Goal: Task Accomplishment & Management: Use online tool/utility

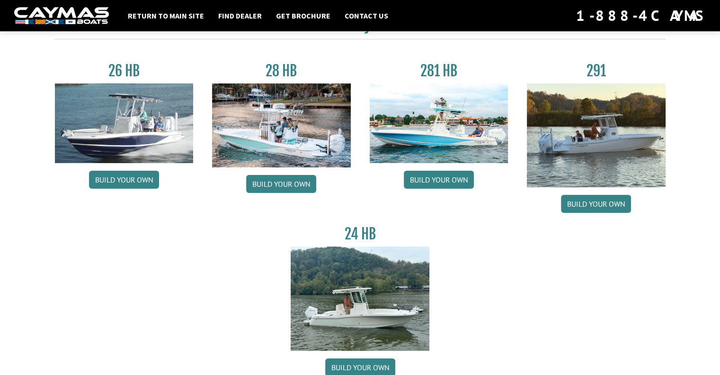
scroll to position [29, 0]
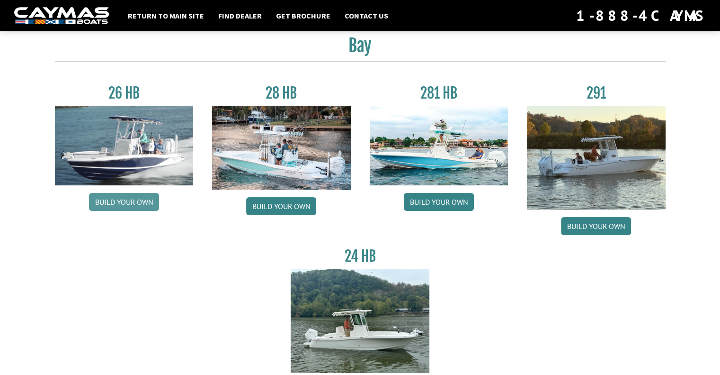
click at [110, 197] on link "Build your own" at bounding box center [124, 202] width 70 height 18
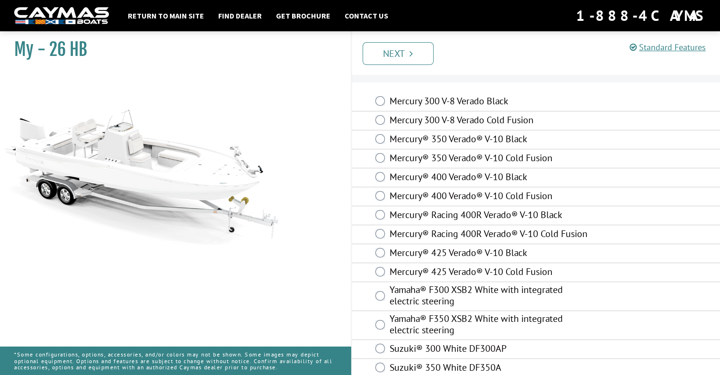
scroll to position [42, 0]
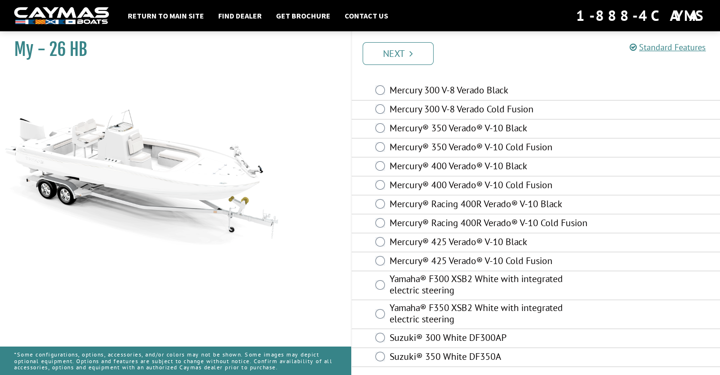
click at [388, 81] on div "Mercury 300 V-8 Verado Black" at bounding box center [536, 90] width 369 height 19
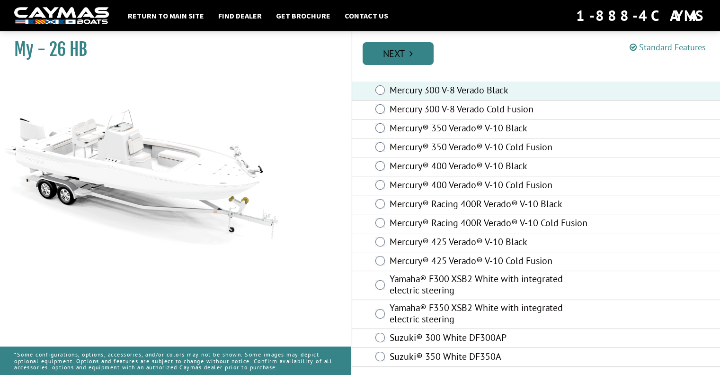
click at [373, 56] on link "Next" at bounding box center [398, 53] width 71 height 23
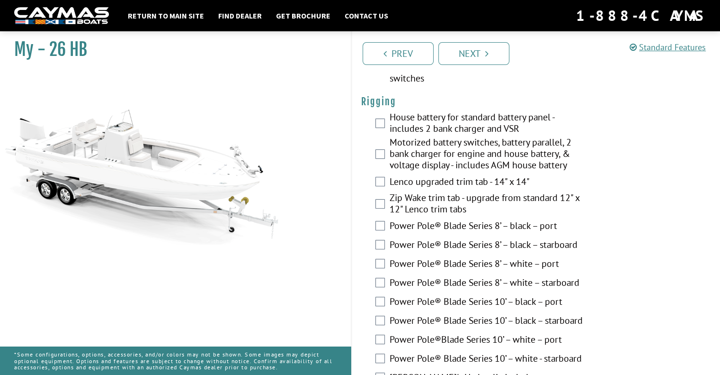
scroll to position [287, 0]
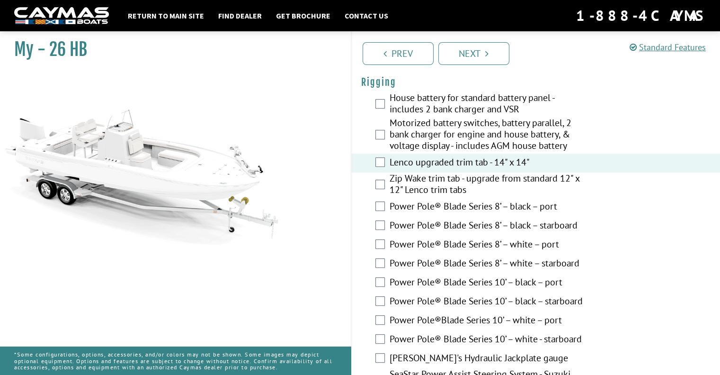
click at [385, 138] on div "Motorized battery switches, battery parallel, 2 bank charger for engine and hou…" at bounding box center [536, 135] width 369 height 36
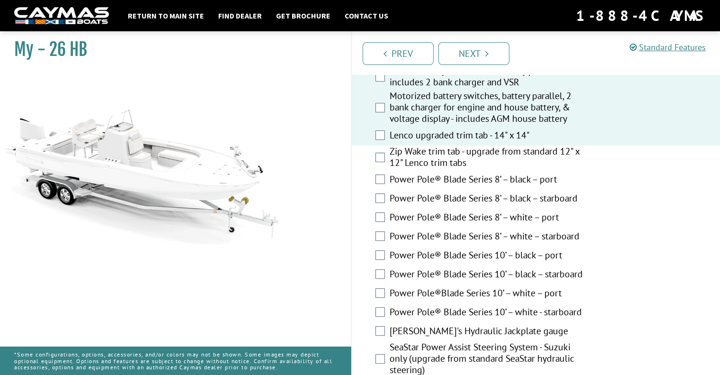
scroll to position [272, 0]
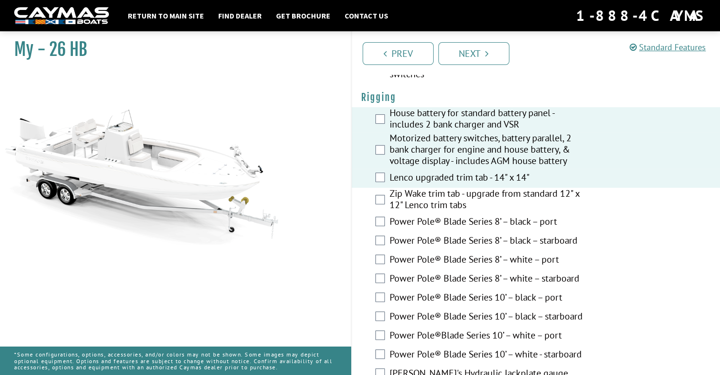
click at [376, 113] on div "House battery for standard battery panel - includes 2 bank charger and VSR" at bounding box center [536, 119] width 369 height 25
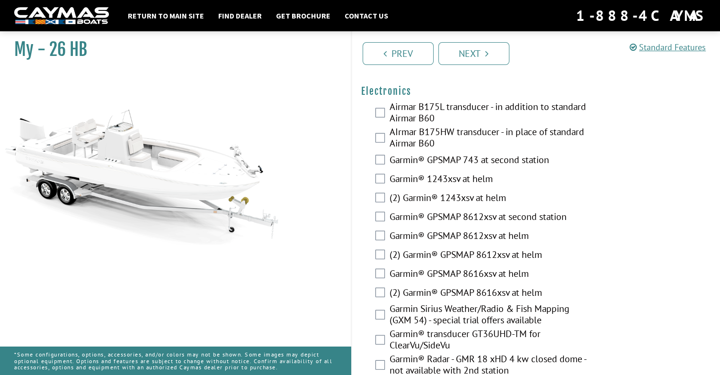
scroll to position [2493, 0]
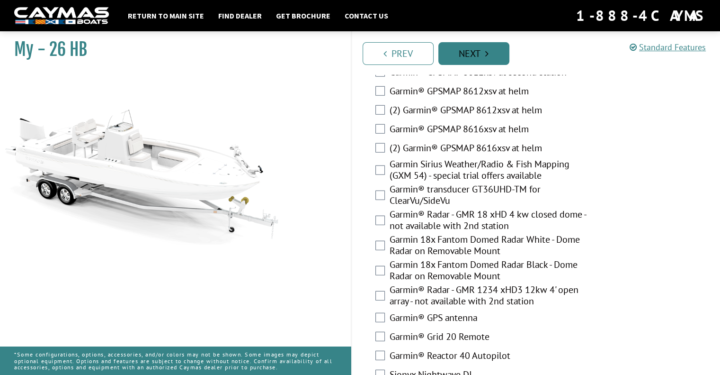
click at [458, 54] on link "Next" at bounding box center [474, 53] width 71 height 23
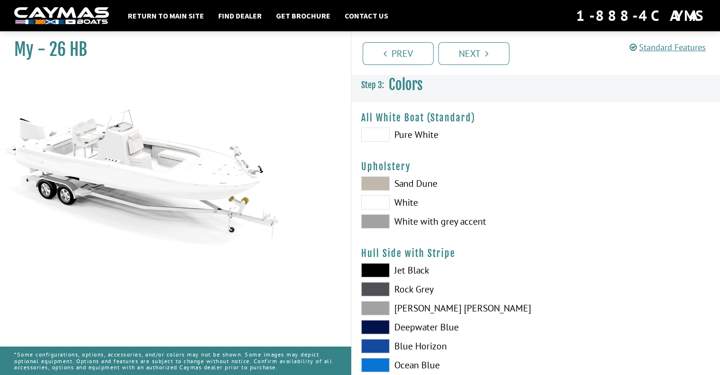
scroll to position [0, 0]
click at [378, 184] on span at bounding box center [375, 184] width 28 height 14
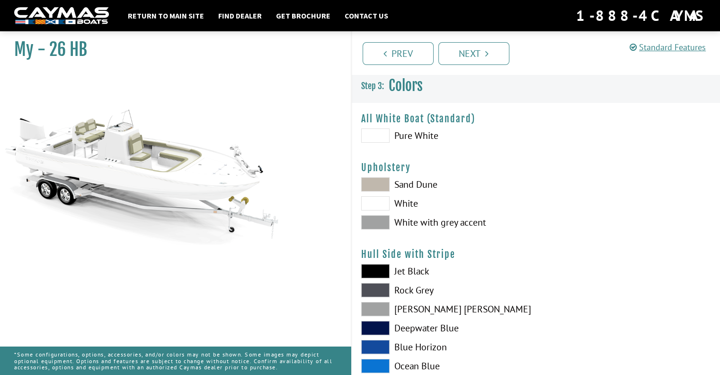
click at [374, 345] on span at bounding box center [375, 347] width 28 height 14
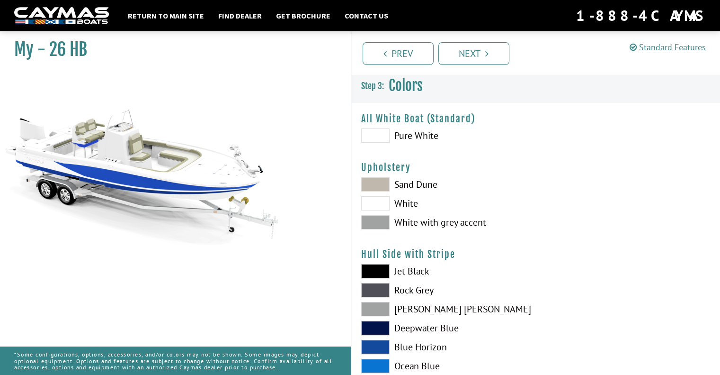
click at [374, 346] on span at bounding box center [375, 347] width 28 height 14
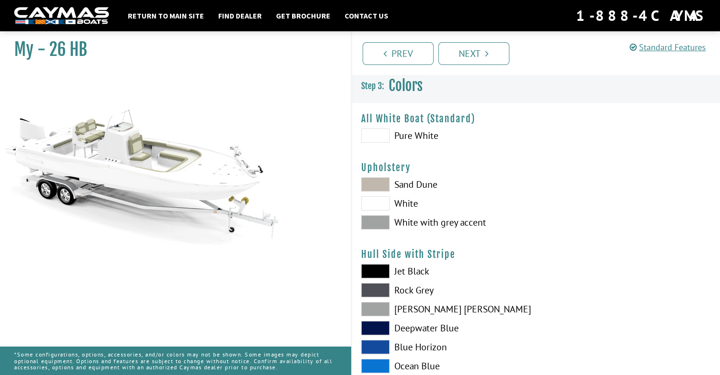
click at [374, 346] on span at bounding box center [375, 347] width 28 height 14
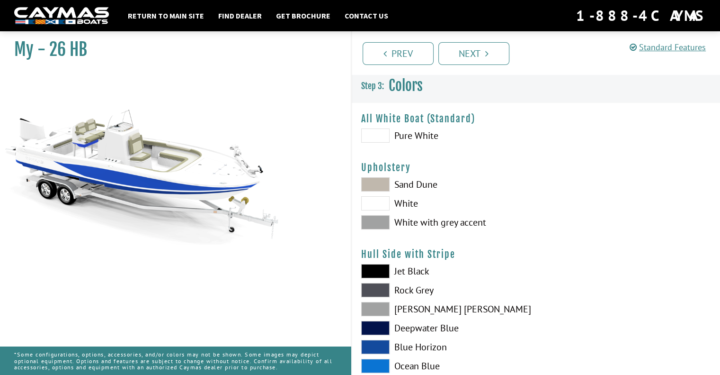
click at [380, 367] on span at bounding box center [375, 365] width 28 height 14
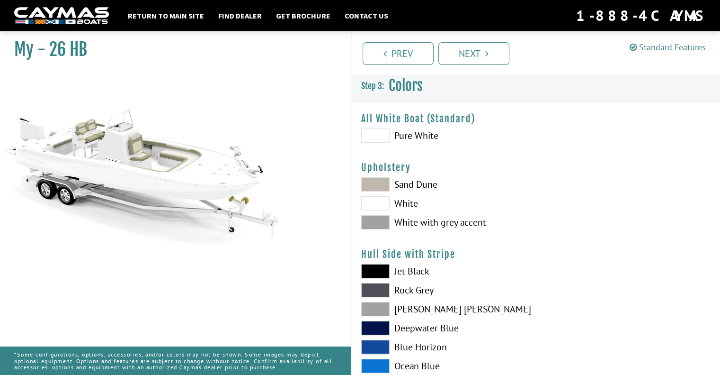
click at [379, 365] on span at bounding box center [375, 365] width 28 height 14
click at [372, 361] on span at bounding box center [375, 365] width 28 height 14
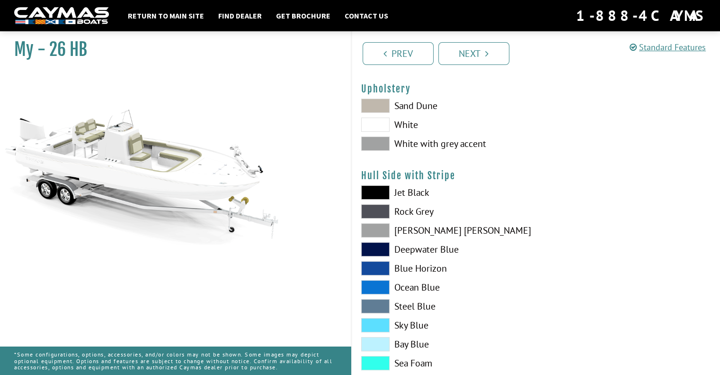
scroll to position [86, 0]
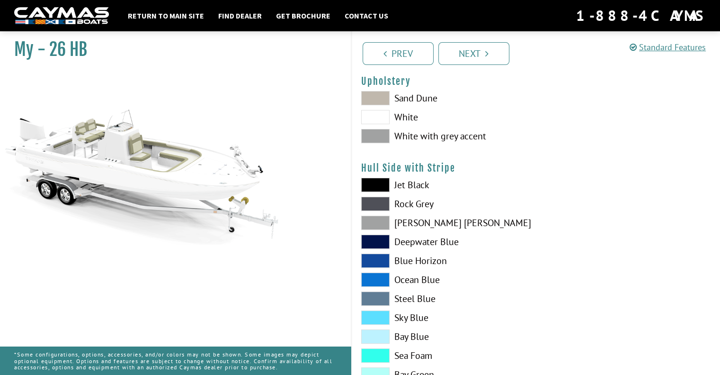
click at [374, 311] on span at bounding box center [375, 317] width 28 height 14
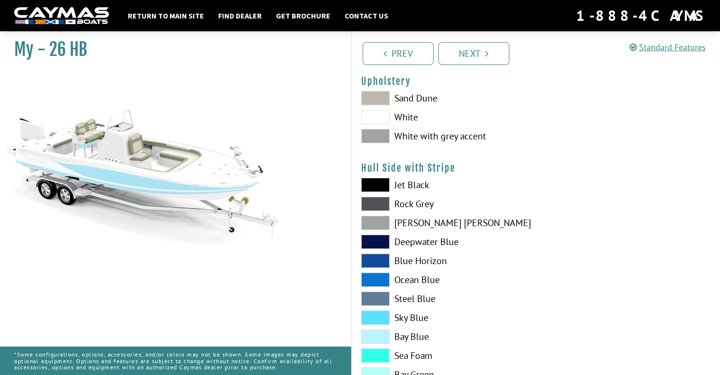
click at [383, 284] on span at bounding box center [375, 279] width 28 height 14
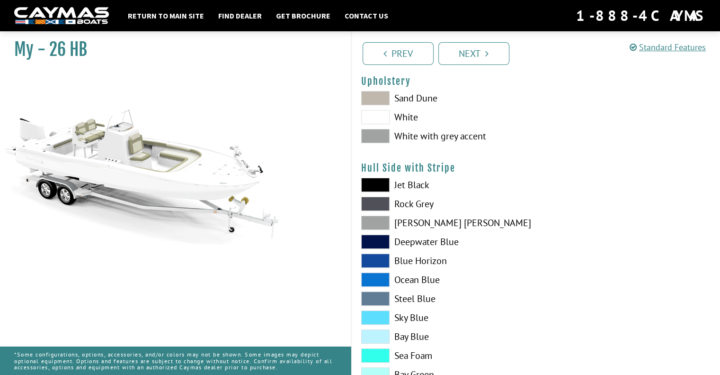
click at [384, 284] on span at bounding box center [375, 279] width 28 height 14
click at [380, 259] on span at bounding box center [375, 260] width 28 height 14
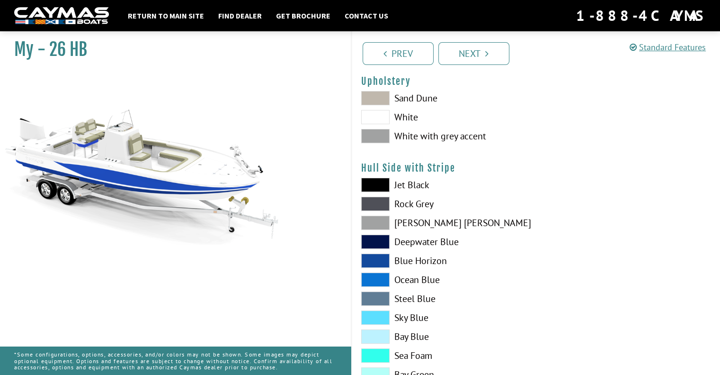
click at [382, 296] on span at bounding box center [375, 298] width 28 height 14
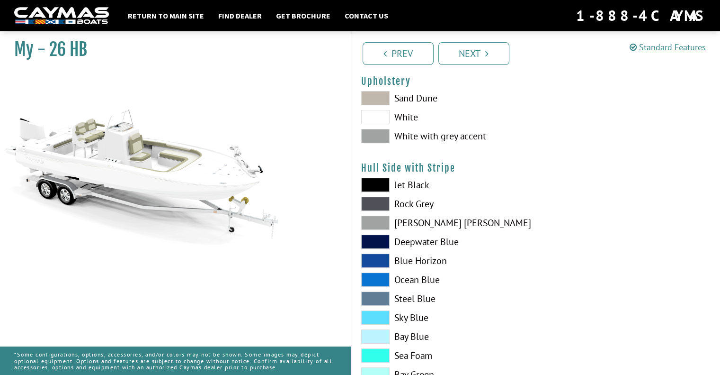
click at [377, 295] on span at bounding box center [375, 298] width 28 height 14
click at [374, 215] on span at bounding box center [375, 222] width 28 height 14
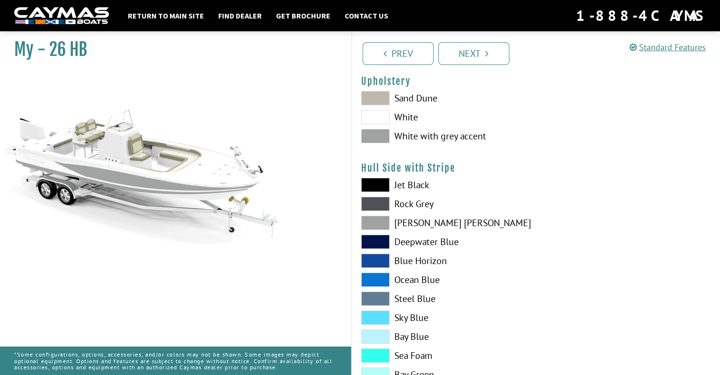
click at [375, 219] on span at bounding box center [375, 222] width 28 height 14
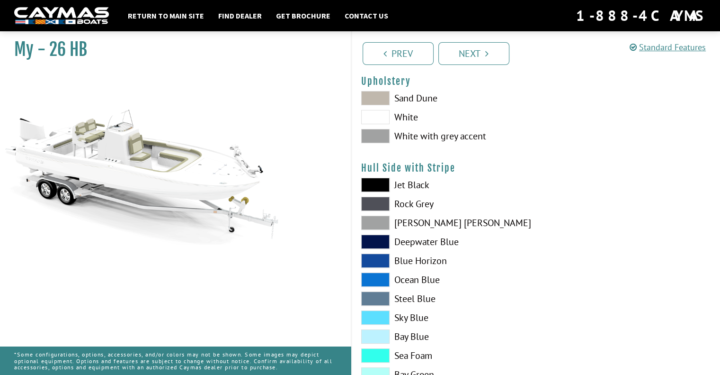
click at [375, 204] on span at bounding box center [375, 204] width 28 height 14
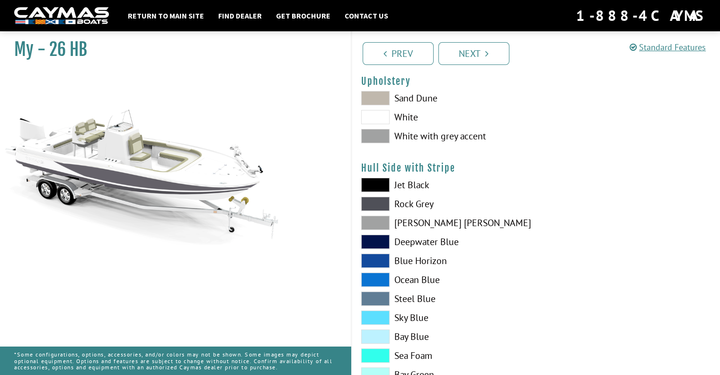
click at [376, 298] on span at bounding box center [375, 298] width 28 height 14
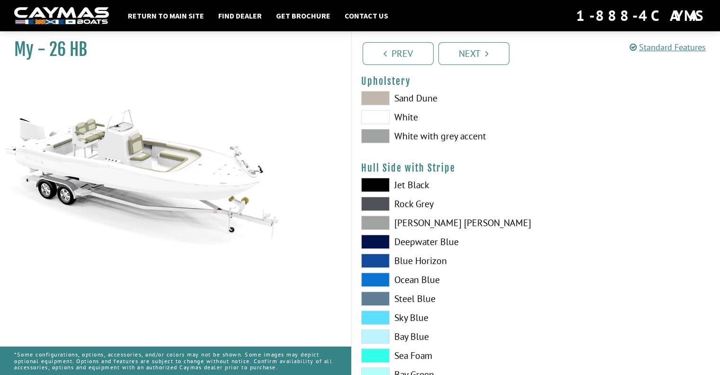
click at [375, 289] on div "Jet Black Rock Grey Dove Gray Deepwater Blue Blue Horizon Ocean Blue" at bounding box center [444, 282] width 184 height 208
click at [376, 295] on span at bounding box center [375, 298] width 28 height 14
click at [382, 299] on span at bounding box center [375, 298] width 28 height 14
click at [378, 300] on span at bounding box center [375, 298] width 28 height 14
click at [493, 50] on link "Next" at bounding box center [474, 53] width 71 height 23
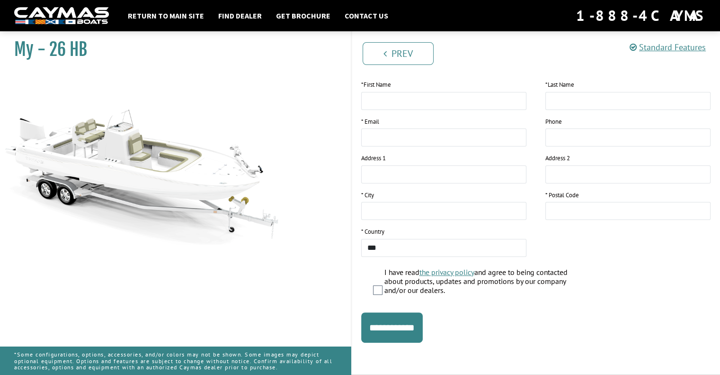
scroll to position [0, 0]
